Goal: Information Seeking & Learning: Learn about a topic

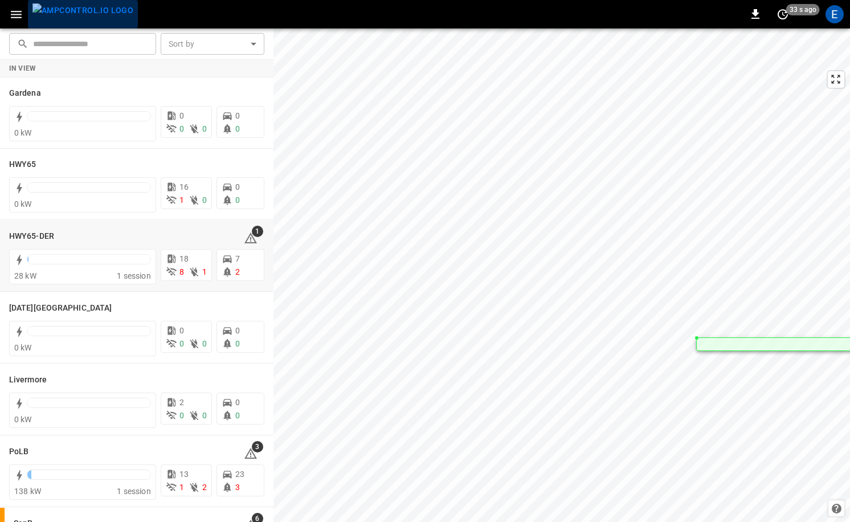
click at [96, 17] on img "menu" at bounding box center [82, 10] width 101 height 14
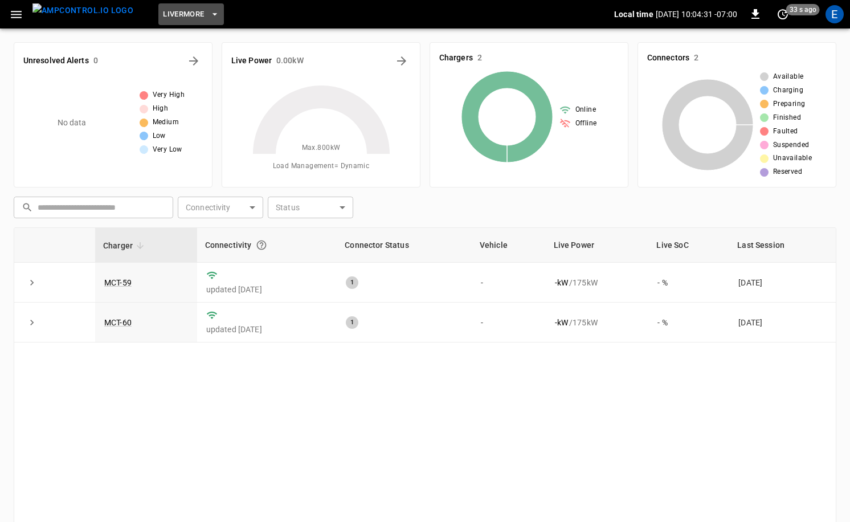
click at [174, 11] on span "Livermore" at bounding box center [183, 14] width 41 height 13
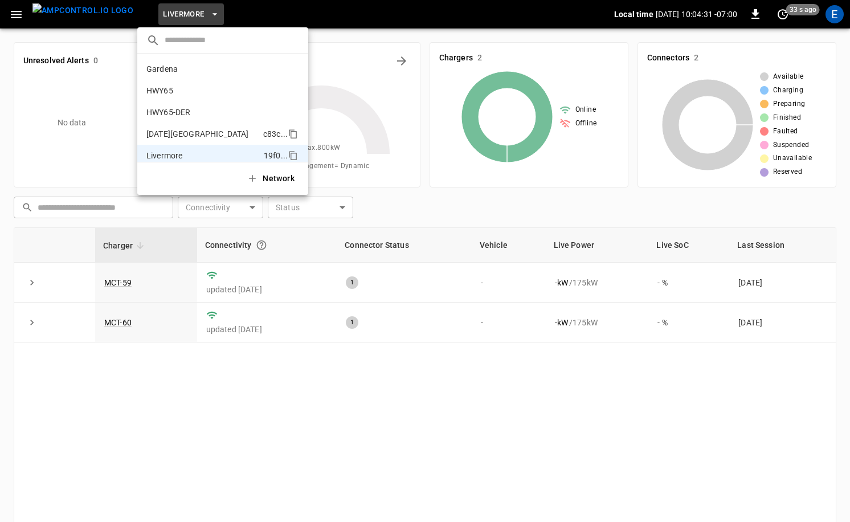
scroll to position [83, 0]
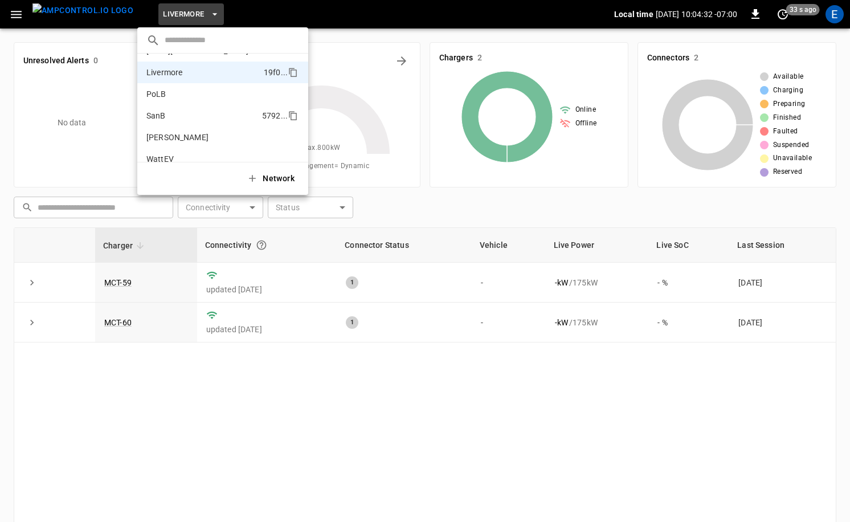
click at [210, 115] on li "SanB 5792 ..." at bounding box center [222, 116] width 171 height 22
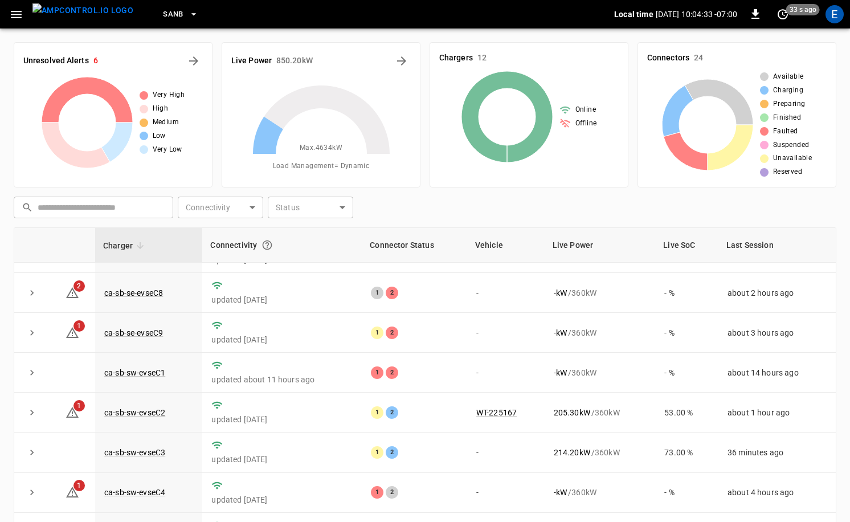
scroll to position [115, 0]
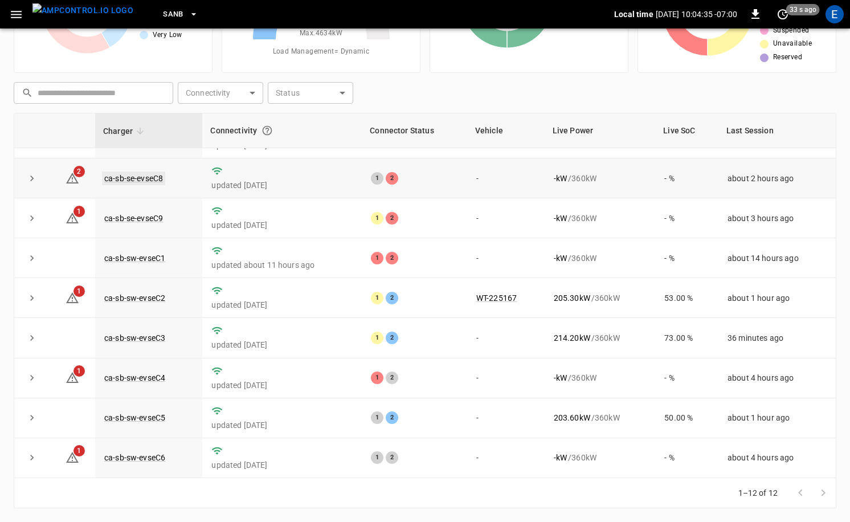
click at [128, 173] on link "ca-sb-se-evseC8" at bounding box center [133, 178] width 63 height 14
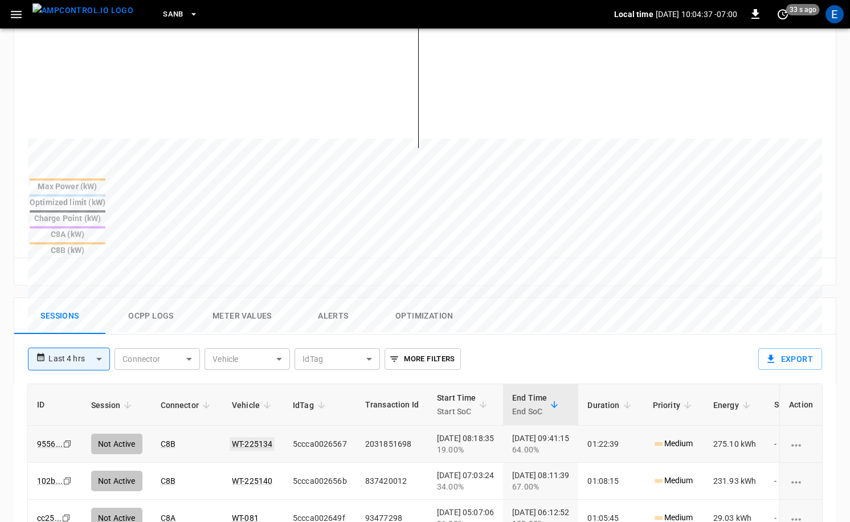
click at [255, 437] on link "WT-225134" at bounding box center [252, 444] width 45 height 14
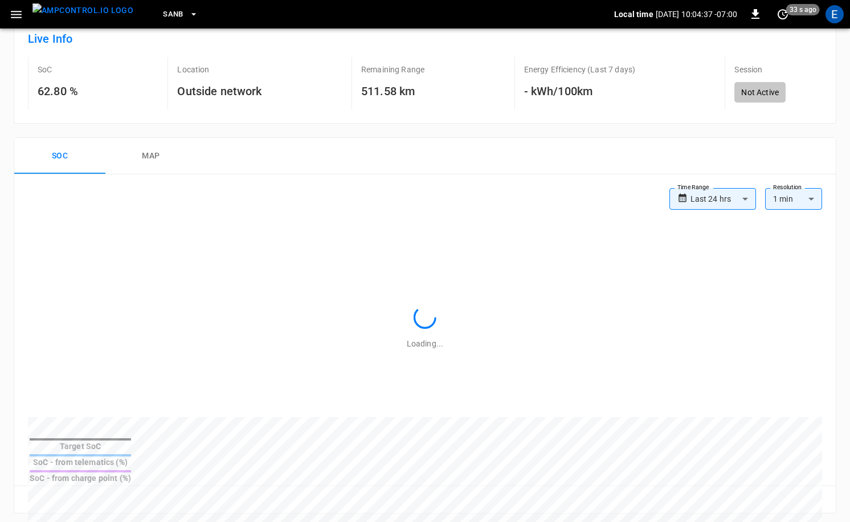
scroll to position [329, 0]
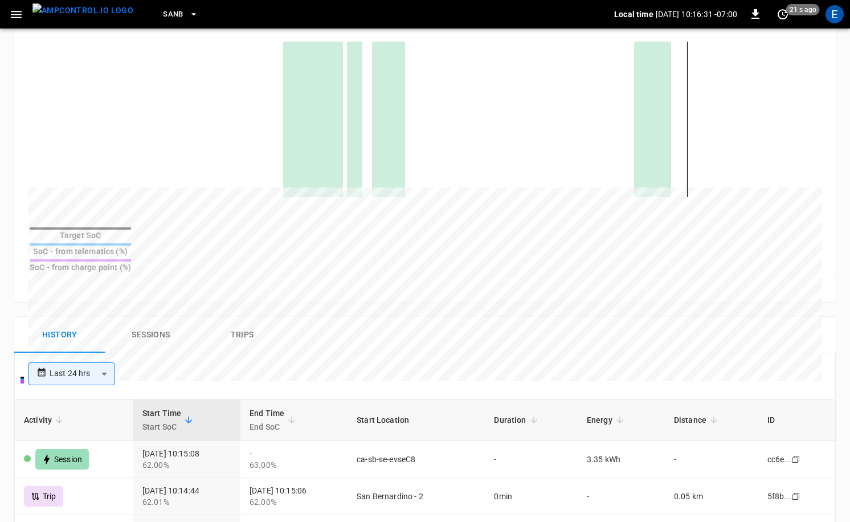
click at [68, 26] on button "menu" at bounding box center [83, 14] width 110 height 28
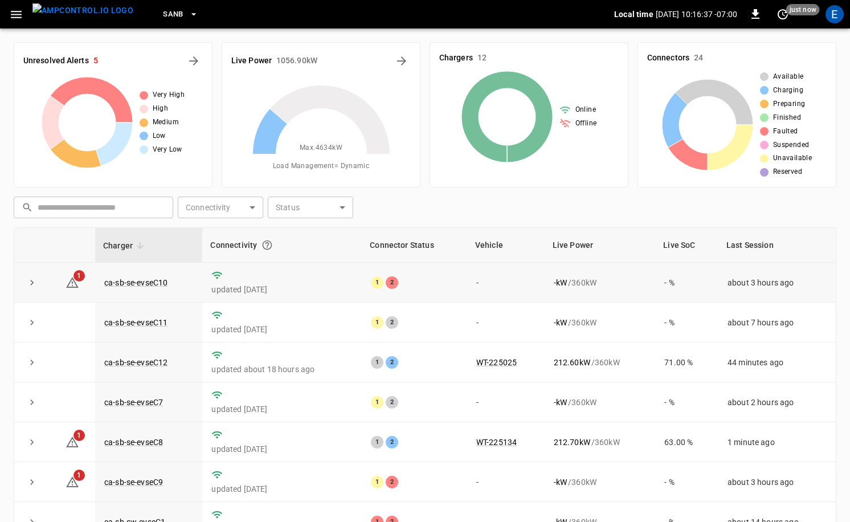
click at [163, 271] on td "ca-sb-se-evseC10" at bounding box center [148, 283] width 107 height 40
click at [149, 288] on link "ca-sb-se-evseC10" at bounding box center [136, 283] width 68 height 14
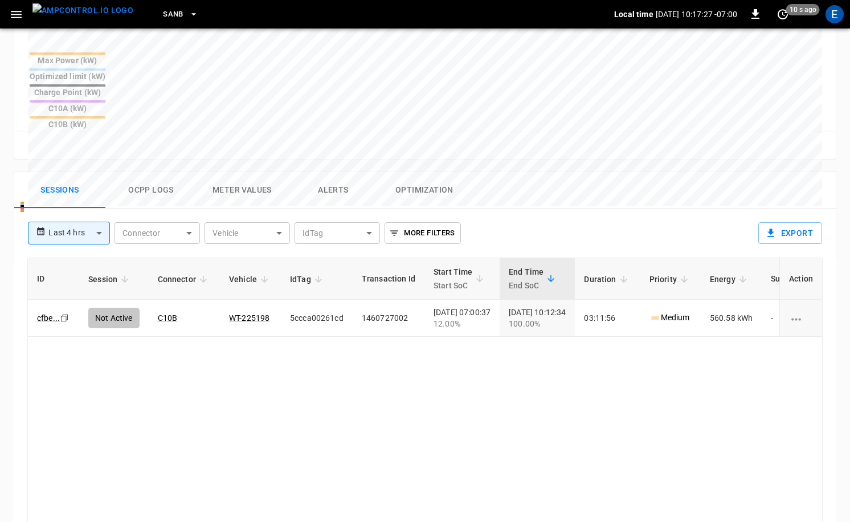
scroll to position [452, 0]
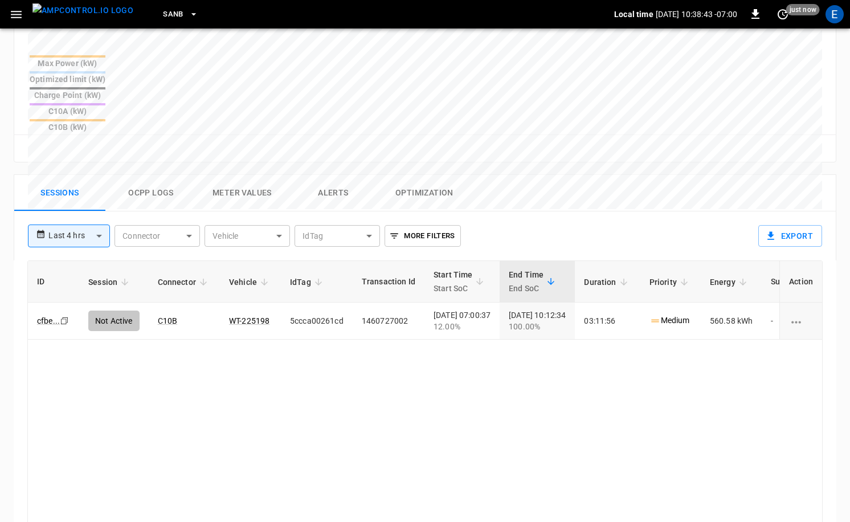
click at [96, 13] on img "menu" at bounding box center [82, 10] width 101 height 14
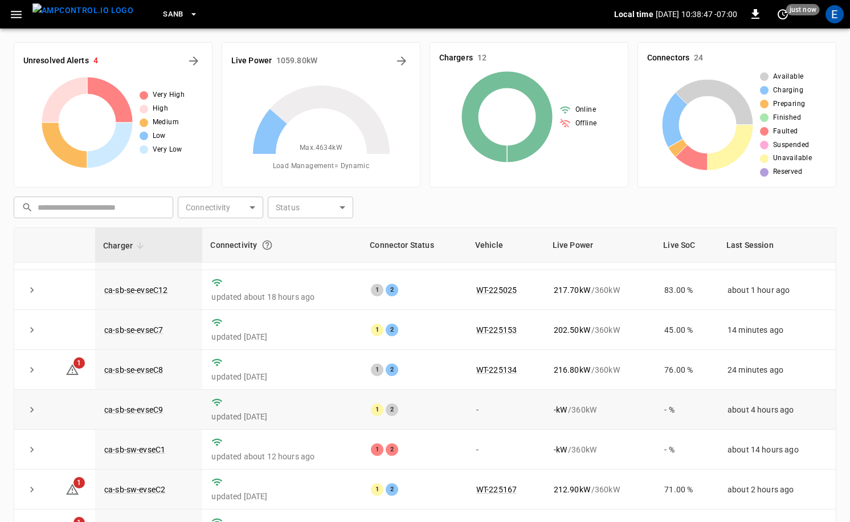
scroll to position [149, 0]
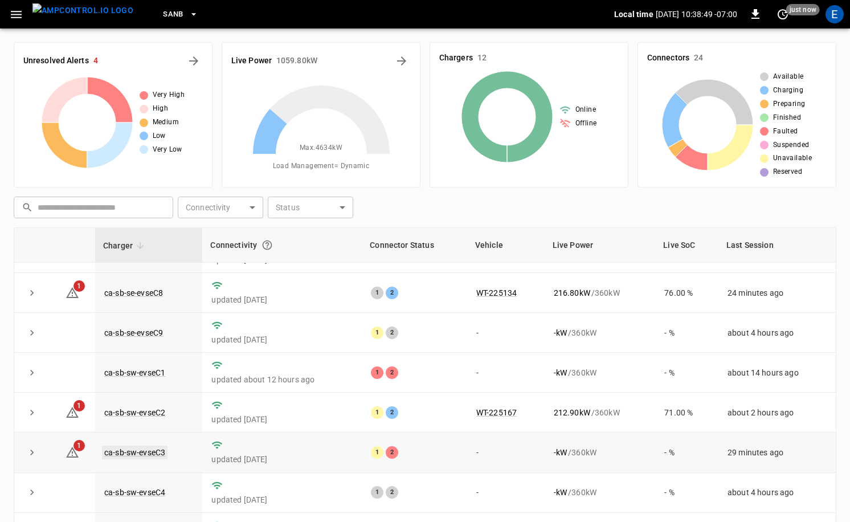
click at [146, 452] on link "ca-sb-sw-evseC3" at bounding box center [135, 452] width 66 height 14
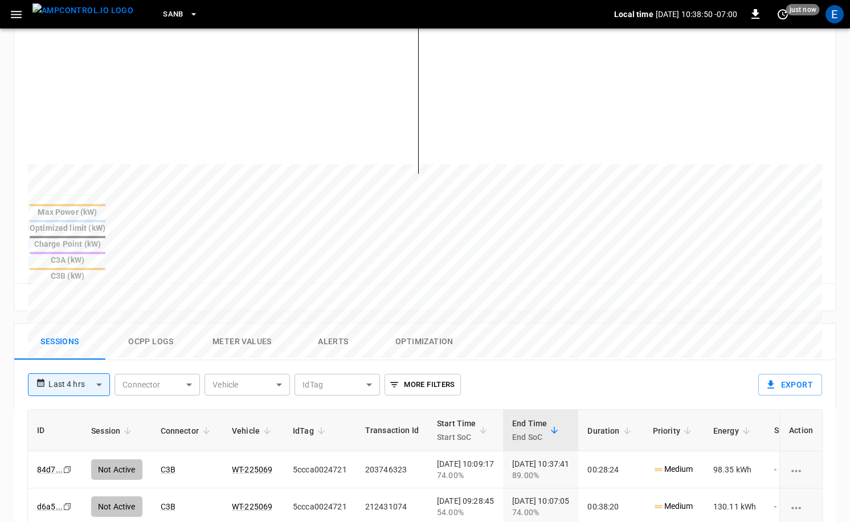
scroll to position [414, 0]
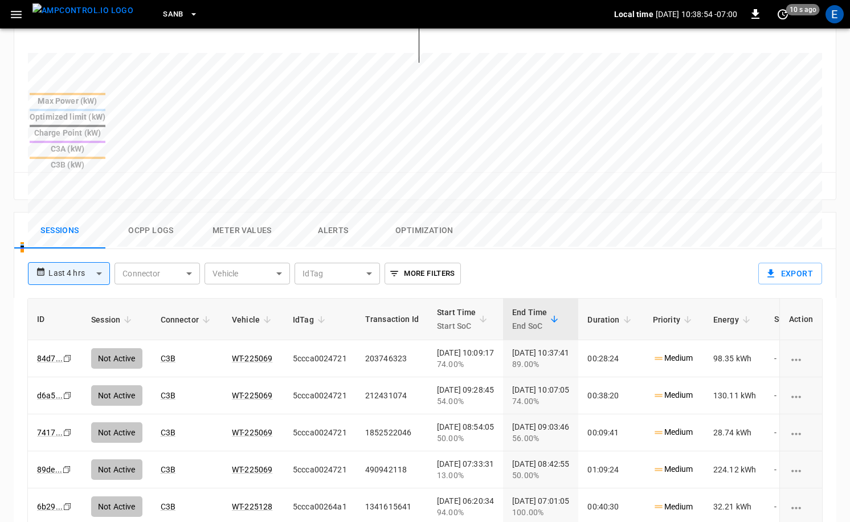
click at [91, 9] on img "menu" at bounding box center [82, 10] width 101 height 14
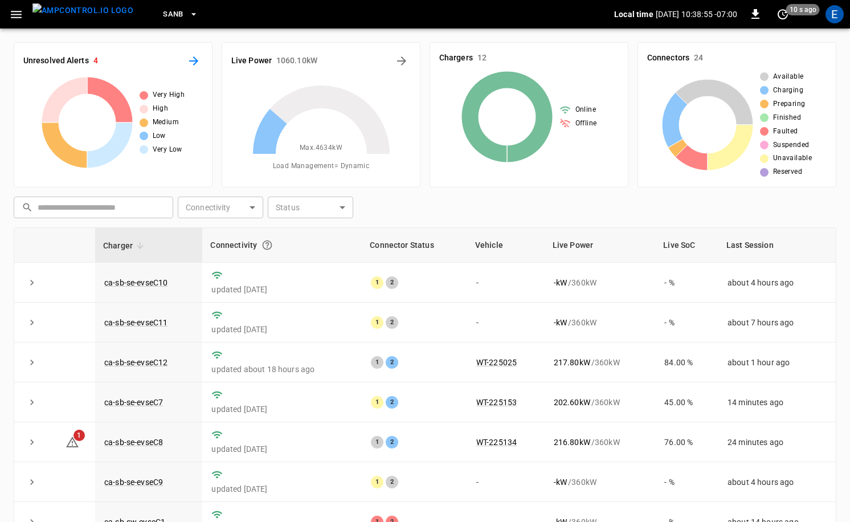
click at [191, 60] on icon "All Alerts" at bounding box center [193, 60] width 9 height 9
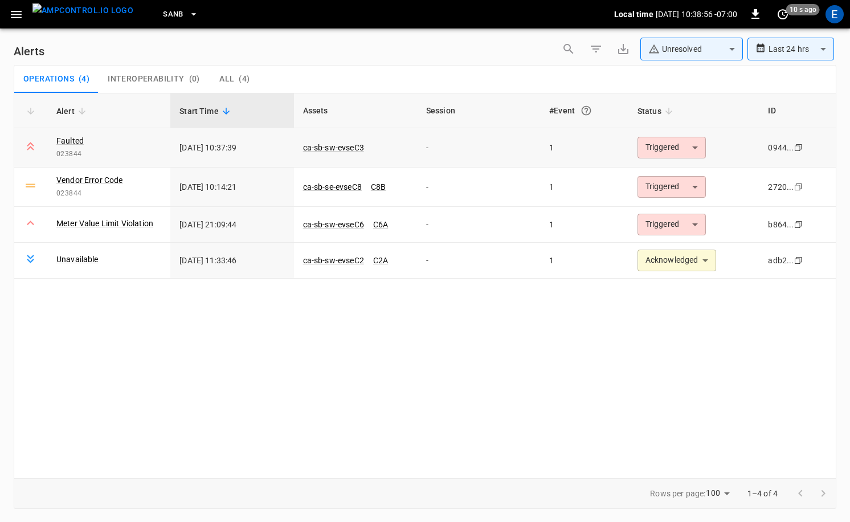
click at [700, 149] on body "**********" at bounding box center [425, 259] width 850 height 518
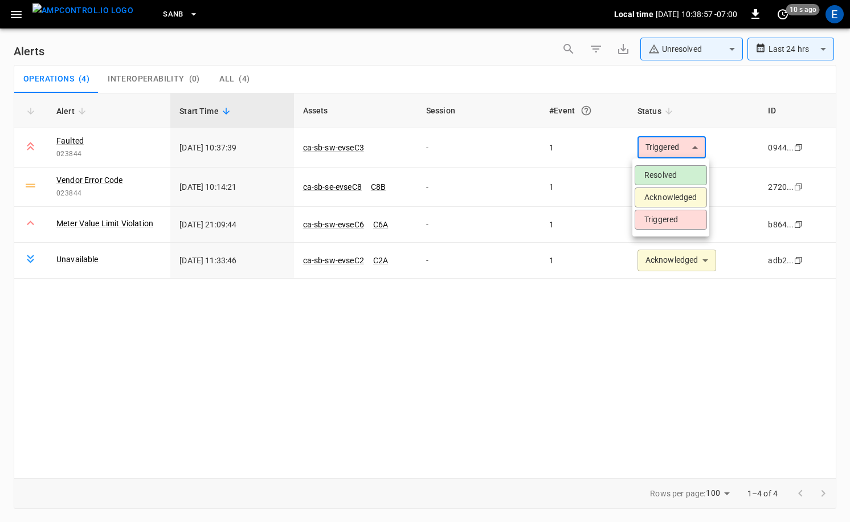
click at [673, 197] on li "Acknowledged" at bounding box center [671, 197] width 72 height 20
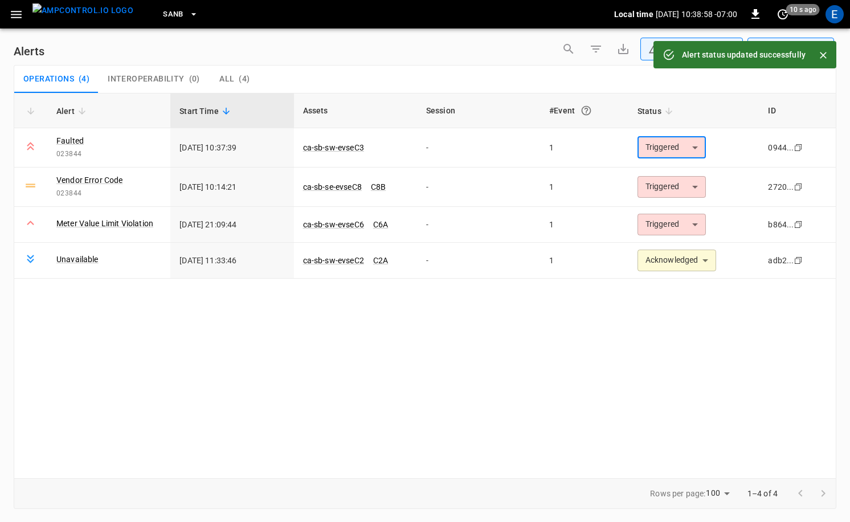
type input "**********"
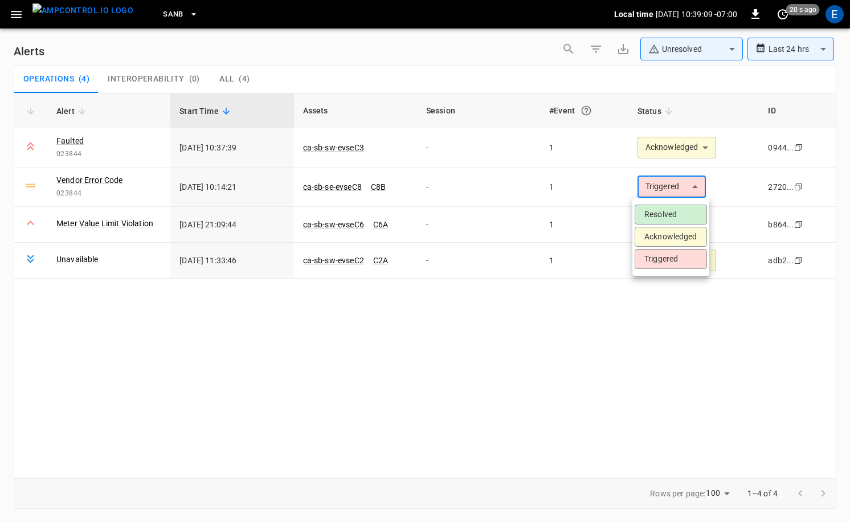
click at [700, 187] on body "**********" at bounding box center [425, 259] width 850 height 518
click at [685, 231] on li "Acknowledged" at bounding box center [671, 237] width 72 height 20
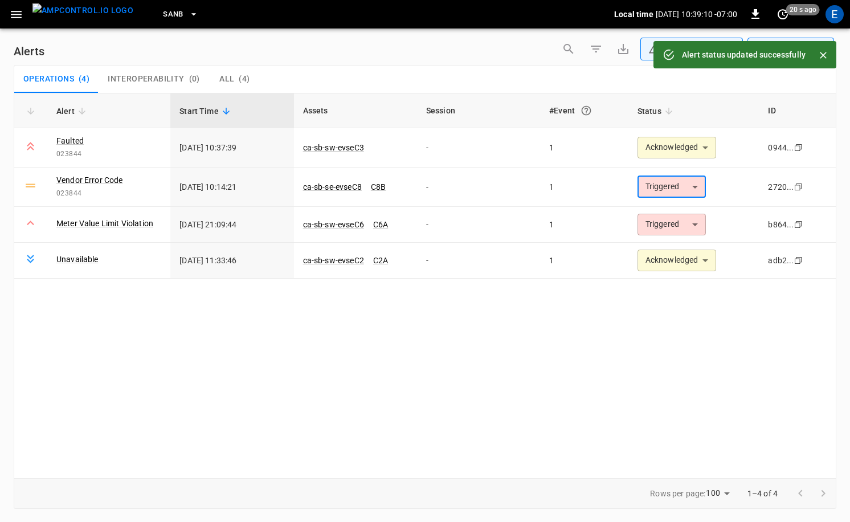
type input "**********"
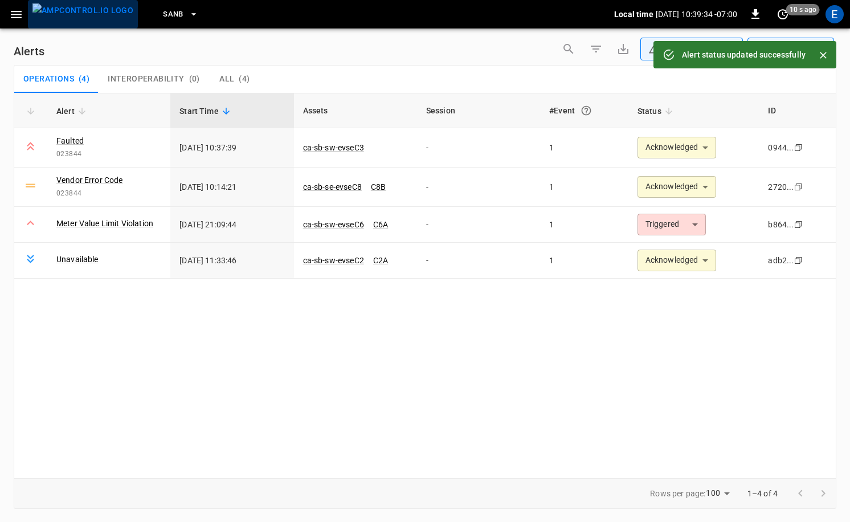
click at [92, 28] on button "menu" at bounding box center [83, 14] width 110 height 28
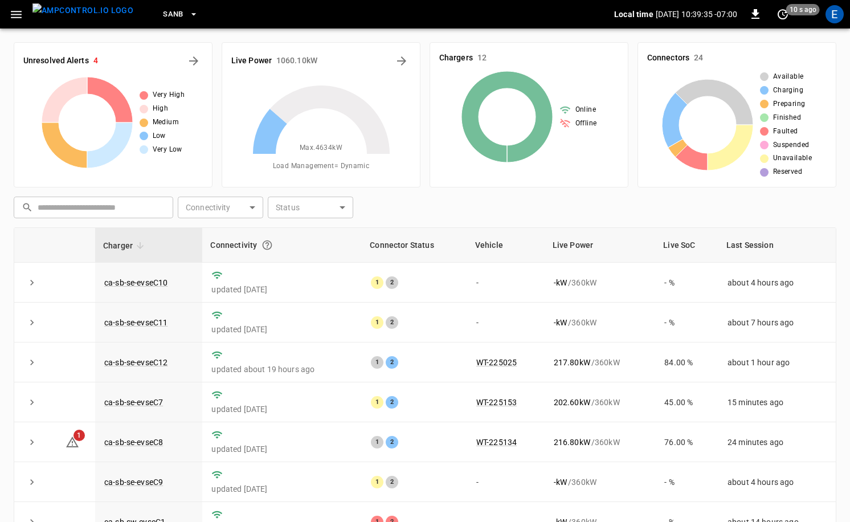
click at [91, 18] on img "menu" at bounding box center [82, 10] width 101 height 14
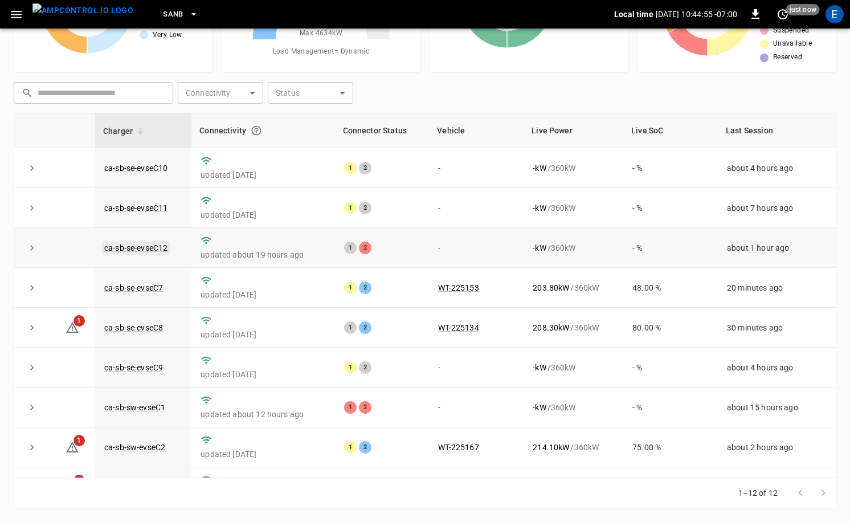
click at [152, 246] on link "ca-sb-se-evseC12" at bounding box center [136, 248] width 68 height 14
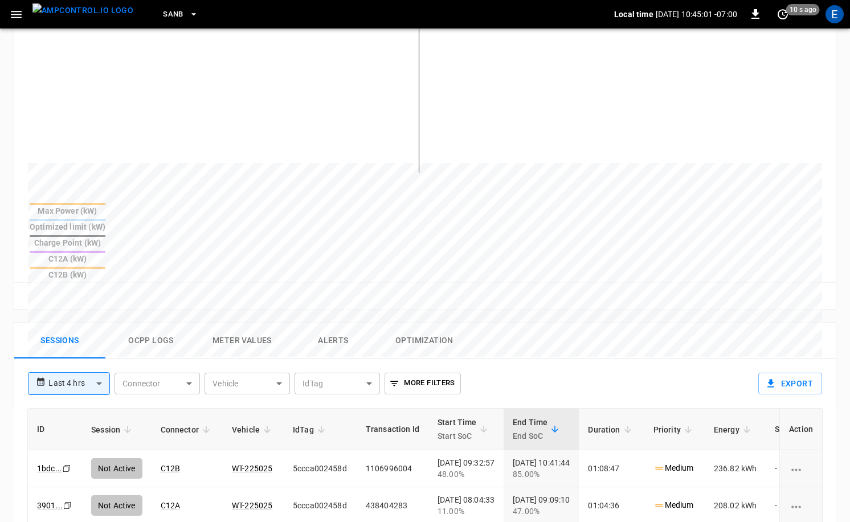
scroll to position [351, 0]
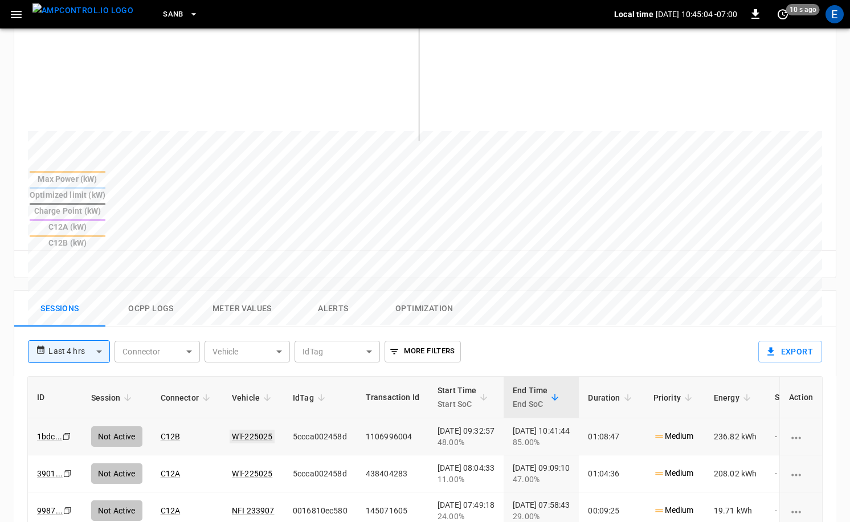
click at [251, 430] on link "WT-225025" at bounding box center [252, 437] width 45 height 14
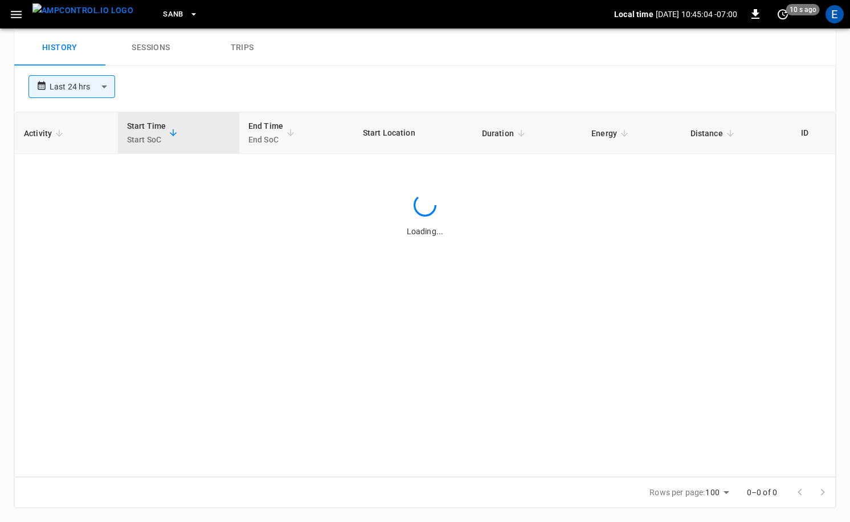
scroll to position [351, 0]
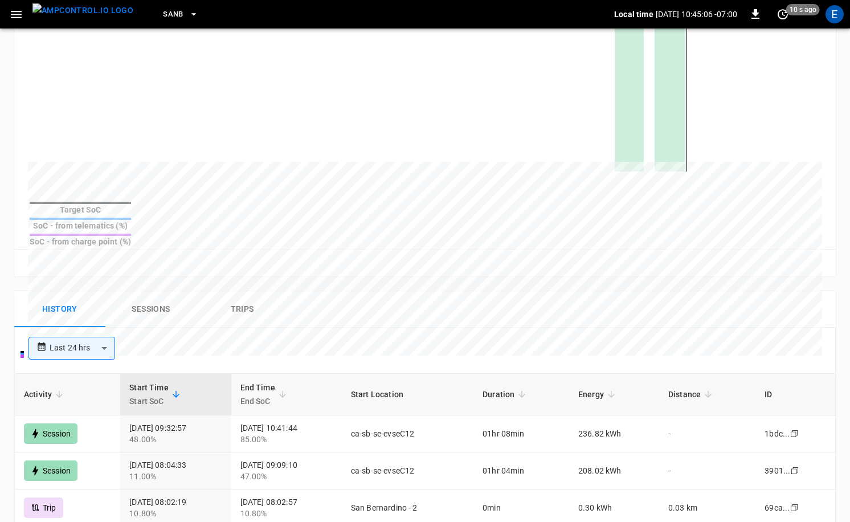
drag, startPoint x: 104, startPoint y: 17, endPoint x: 122, endPoint y: 19, distance: 18.9
click at [103, 17] on img "menu" at bounding box center [82, 10] width 101 height 14
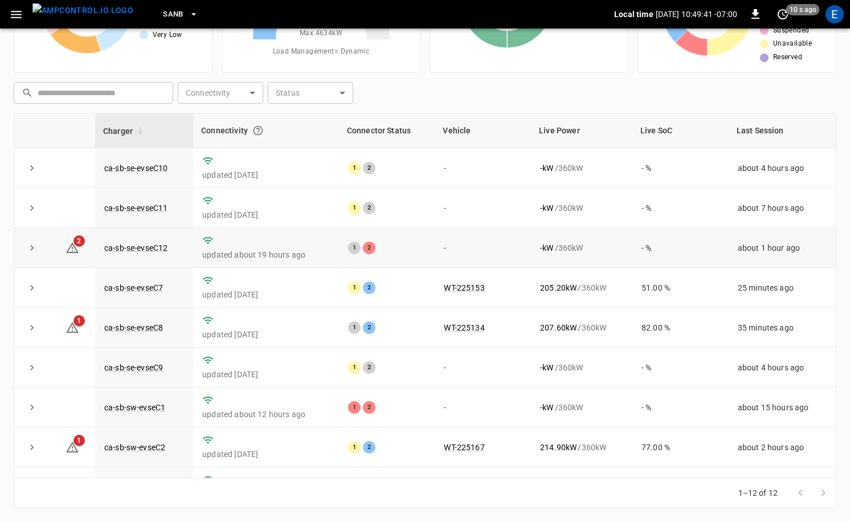
scroll to position [149, 0]
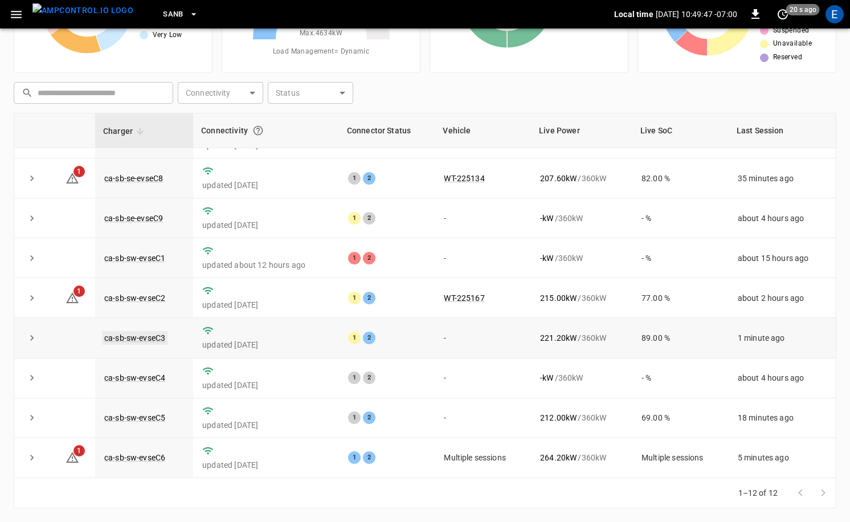
click at [152, 333] on link "ca-sb-sw-evseC3" at bounding box center [135, 338] width 66 height 14
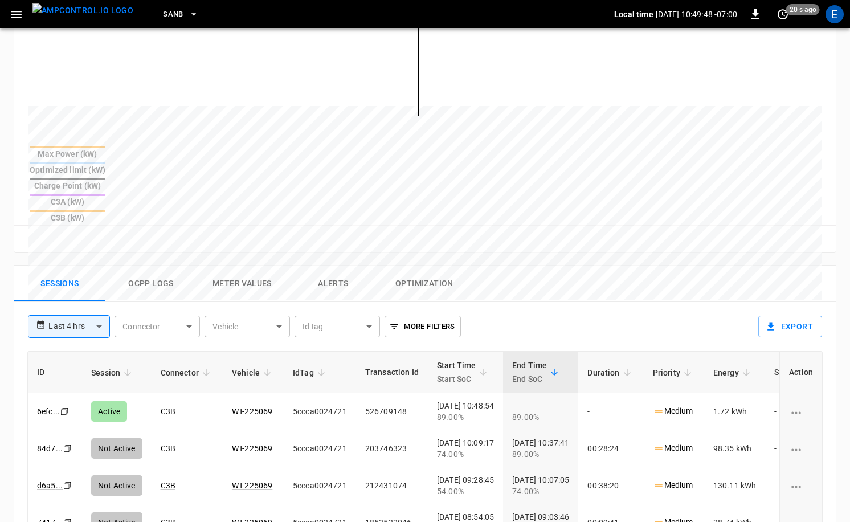
scroll to position [549, 0]
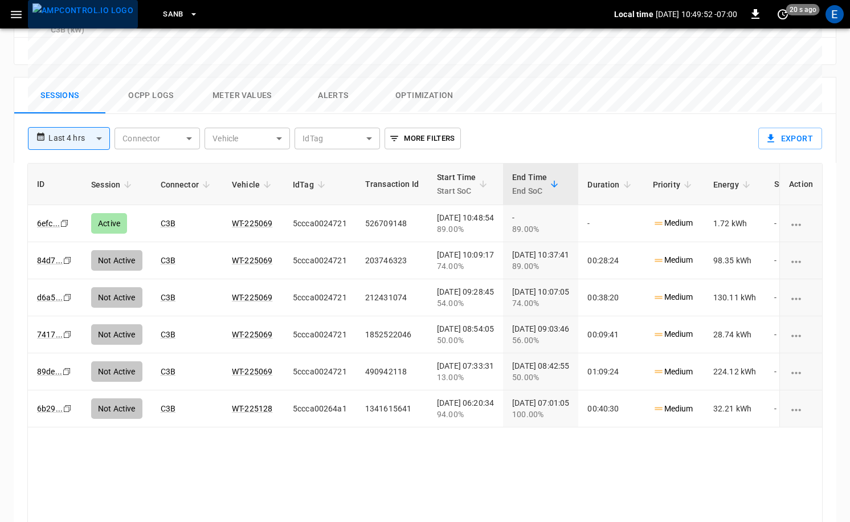
click at [83, 11] on img "menu" at bounding box center [82, 10] width 101 height 14
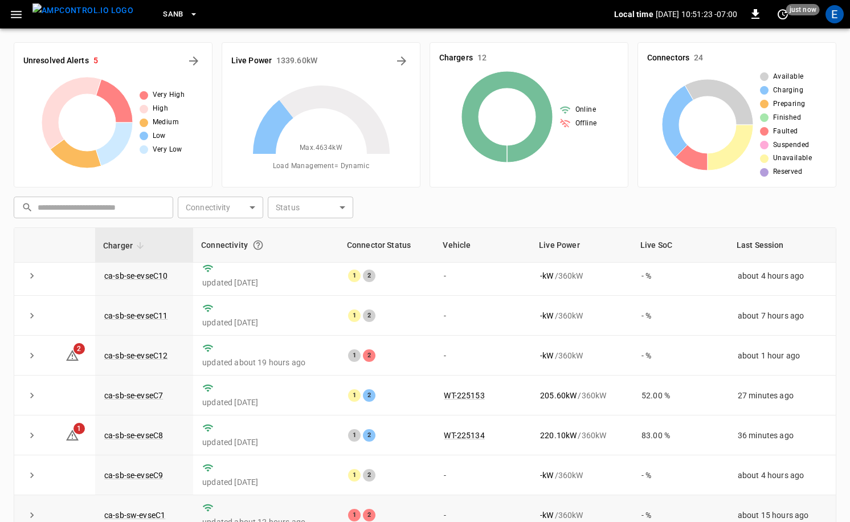
scroll to position [6, 0]
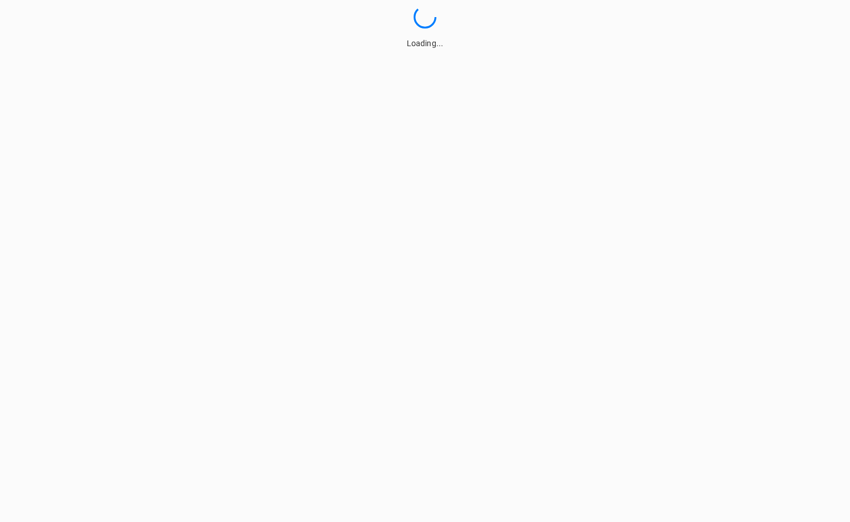
click at [697, 50] on html "Loading..." at bounding box center [425, 25] width 850 height 50
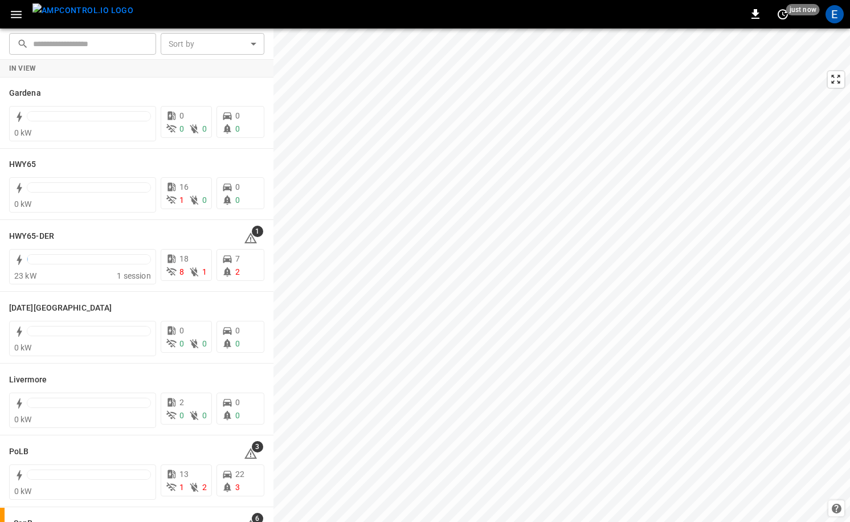
click at [86, 11] on img "menu" at bounding box center [82, 10] width 101 height 14
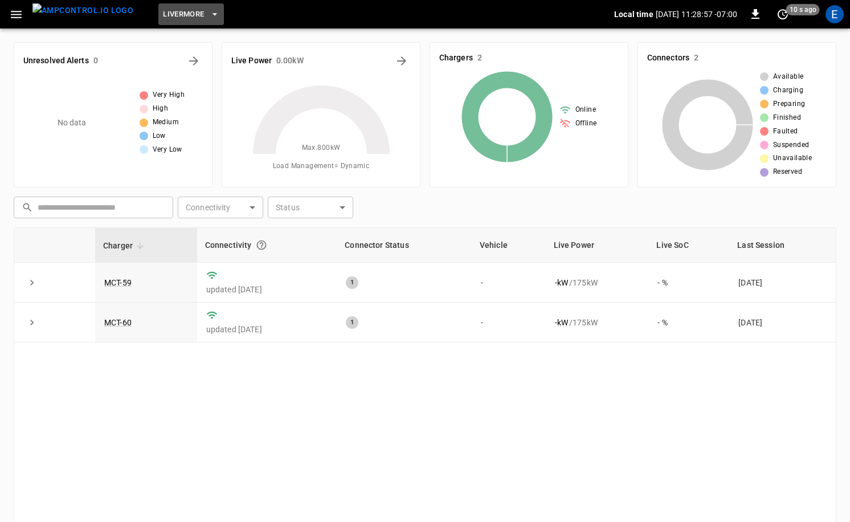
click at [170, 9] on span "Livermore" at bounding box center [183, 14] width 41 height 13
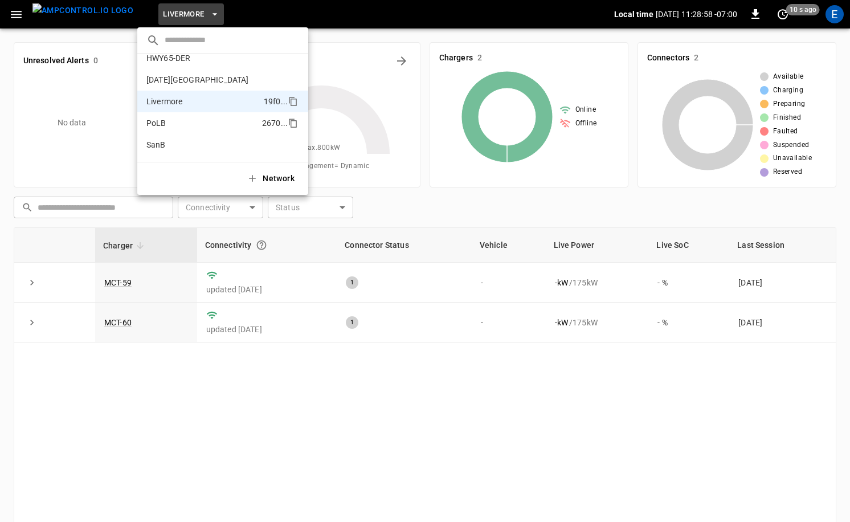
scroll to position [54, 0]
click at [197, 59] on li "HWY65-DER 6feb ..." at bounding box center [222, 59] width 171 height 22
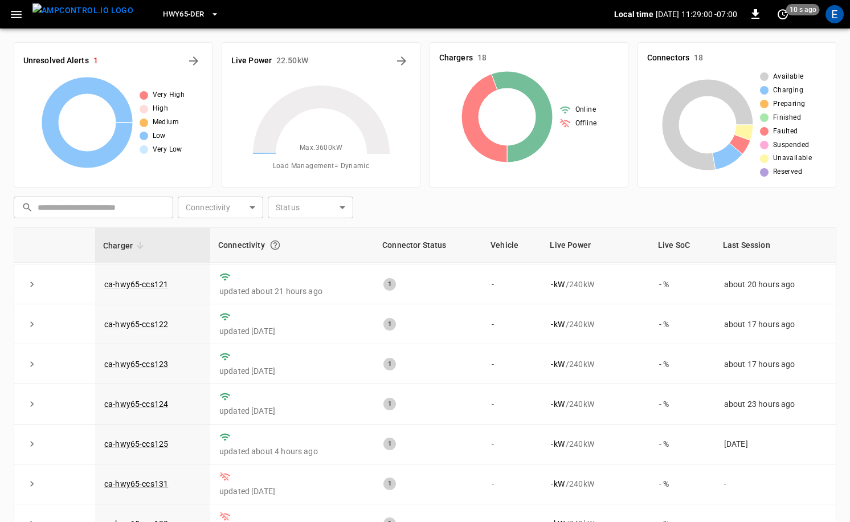
scroll to position [204, 0]
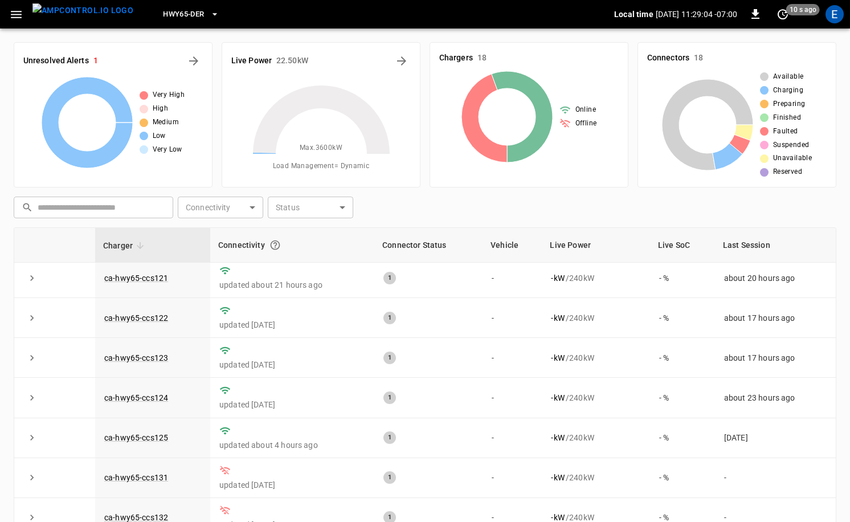
drag, startPoint x: 841, startPoint y: 15, endPoint x: 819, endPoint y: 30, distance: 26.7
click at [840, 15] on div "E" at bounding box center [834, 14] width 18 height 18
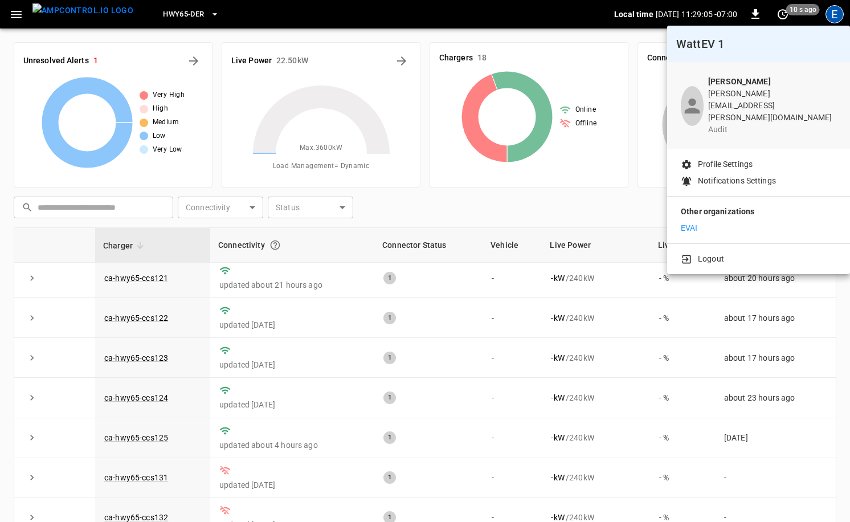
click at [721, 222] on li "EVAI" at bounding box center [759, 228] width 156 height 12
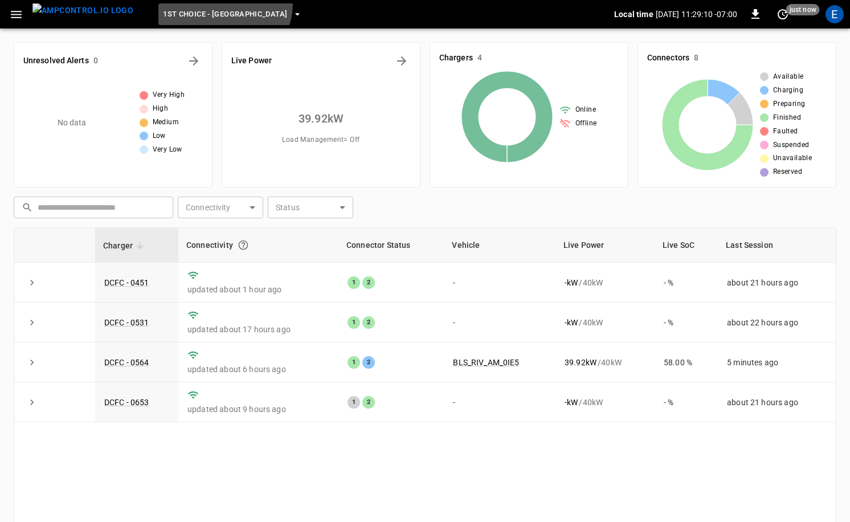
click at [202, 4] on button "1st Choice - Riverside" at bounding box center [232, 14] width 148 height 22
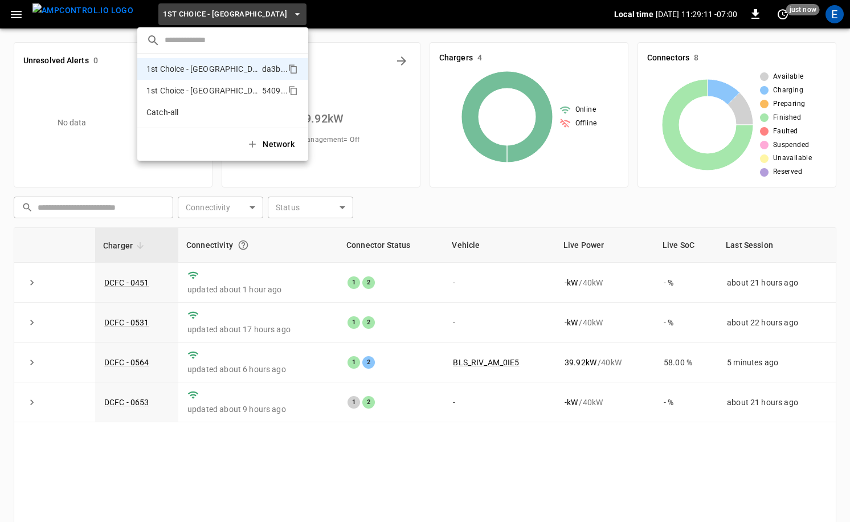
click at [211, 83] on li "1st Choice - San Fernando 5409 ..." at bounding box center [222, 91] width 171 height 22
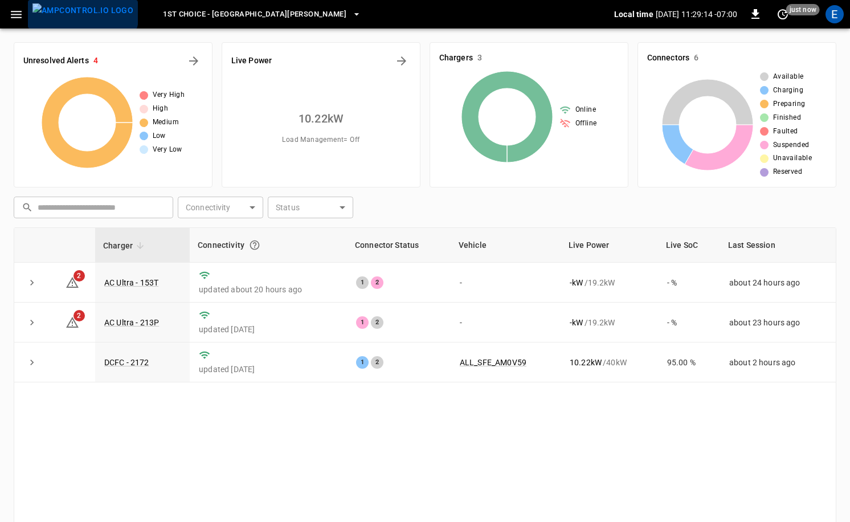
click at [82, 13] on img "menu" at bounding box center [82, 10] width 101 height 14
click at [841, 12] on div "E" at bounding box center [834, 14] width 18 height 18
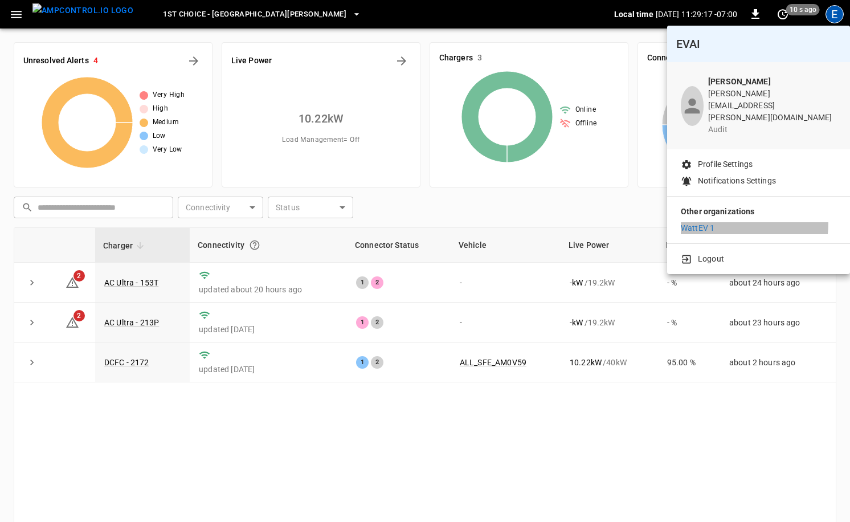
click at [731, 222] on li "WattEV 1" at bounding box center [759, 228] width 156 height 12
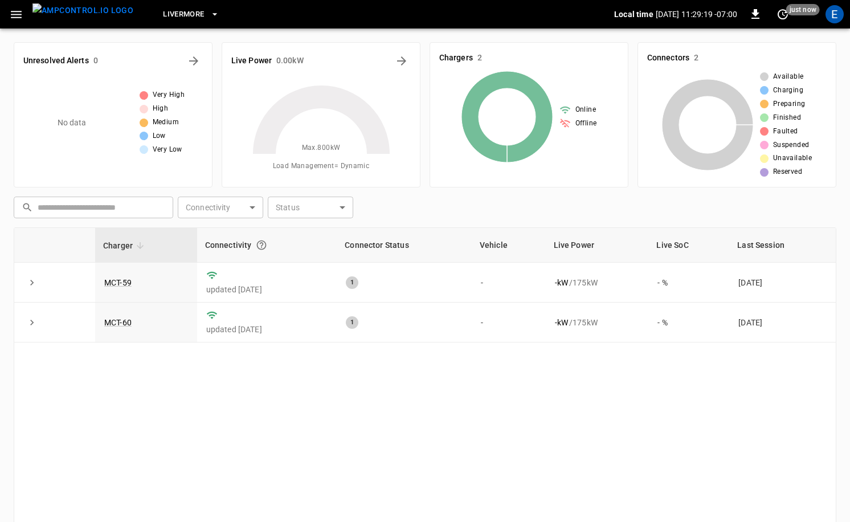
click at [180, 21] on button "Livermore" at bounding box center [190, 14] width 65 height 22
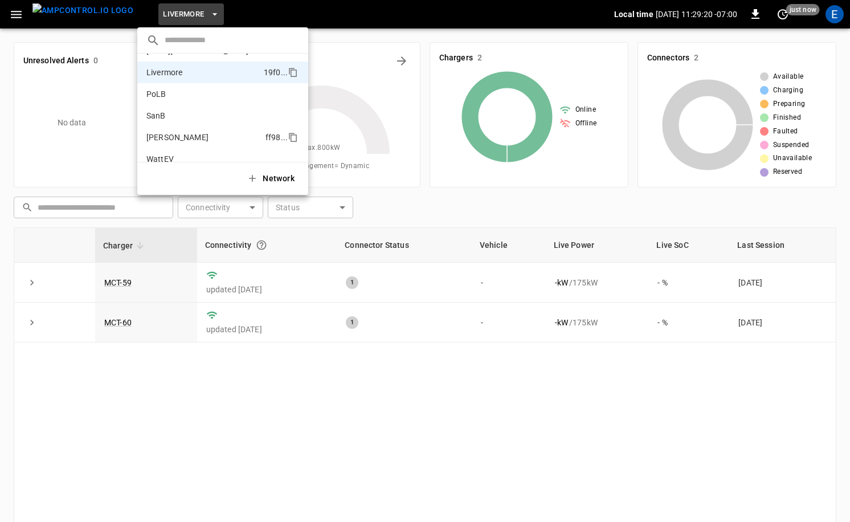
scroll to position [84, 0]
click at [188, 117] on li "SanB 5792 ..." at bounding box center [222, 115] width 171 height 22
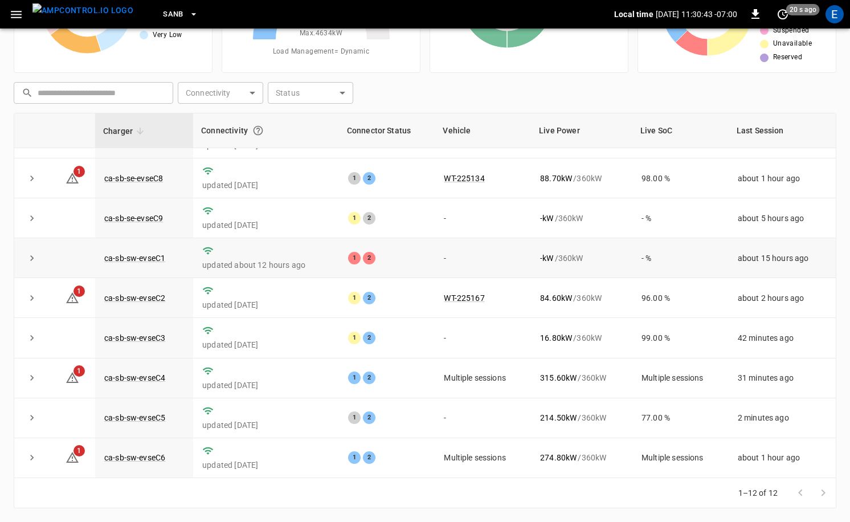
scroll to position [0, 0]
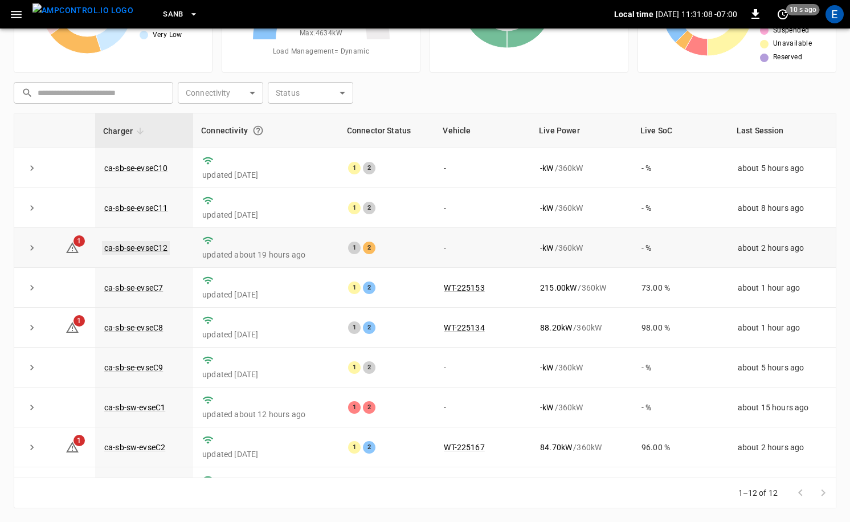
click at [151, 244] on link "ca-sb-se-evseC12" at bounding box center [136, 248] width 68 height 14
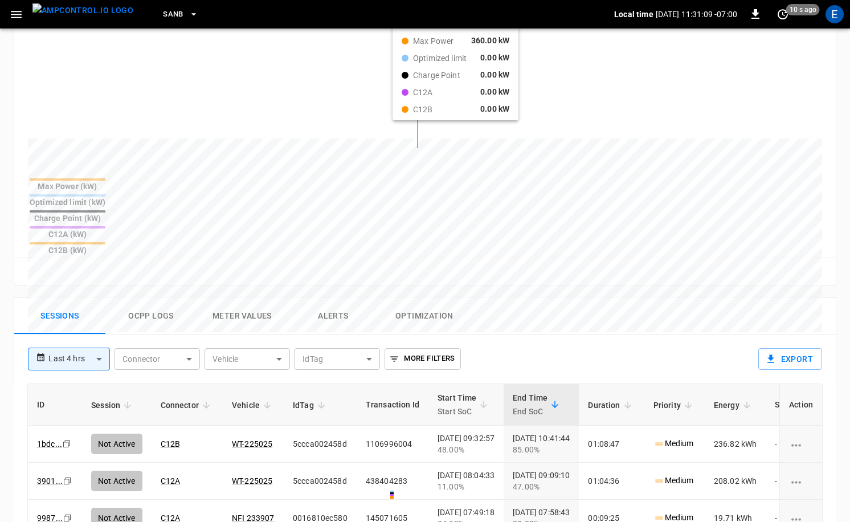
scroll to position [387, 0]
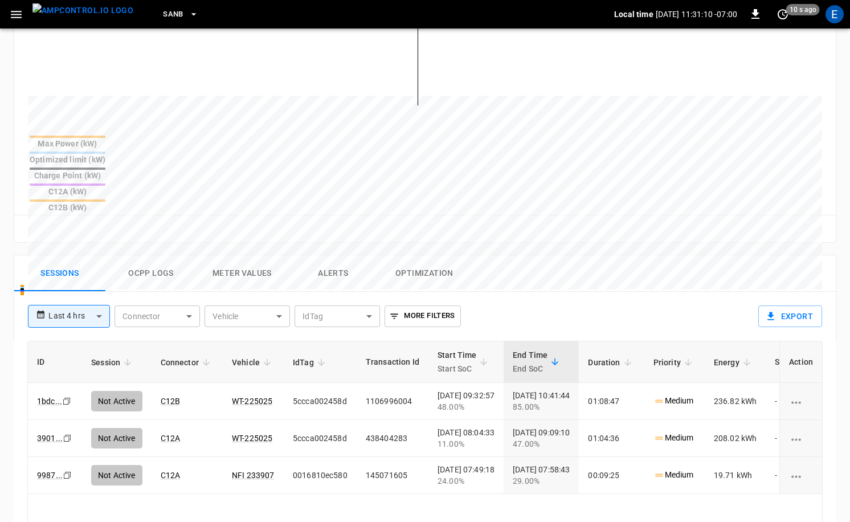
click at [162, 255] on button "Ocpp logs" at bounding box center [150, 273] width 91 height 36
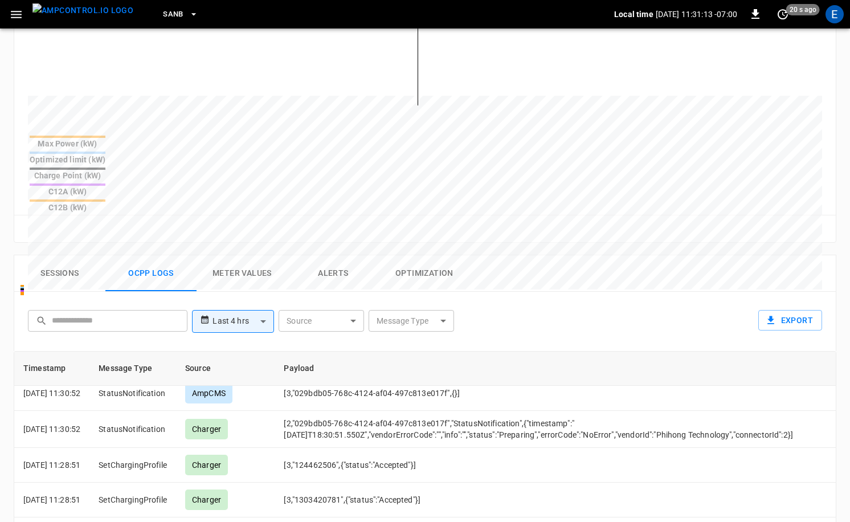
scroll to position [0, 0]
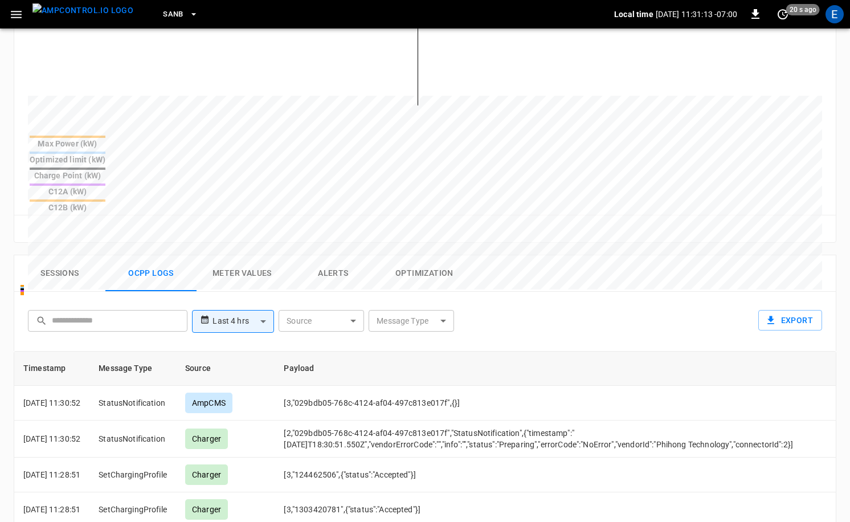
click at [89, 11] on img "menu" at bounding box center [82, 10] width 101 height 14
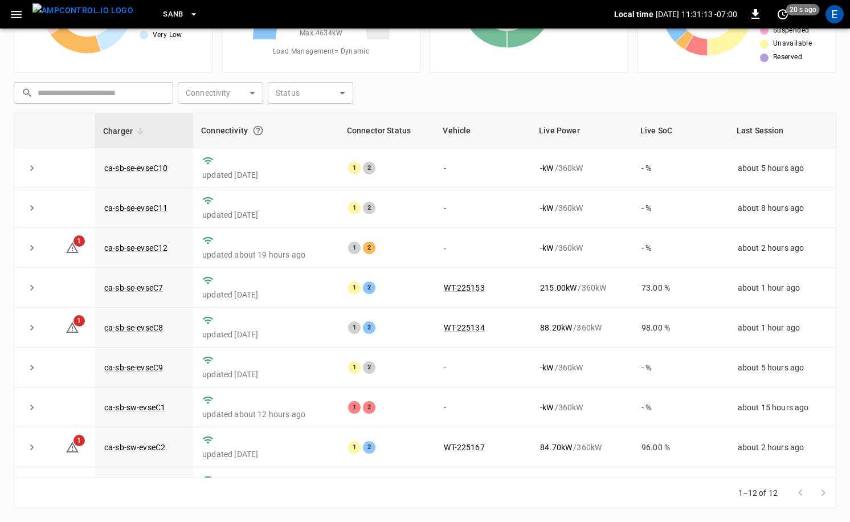
scroll to position [115, 0]
